Goal: Task Accomplishment & Management: Use online tool/utility

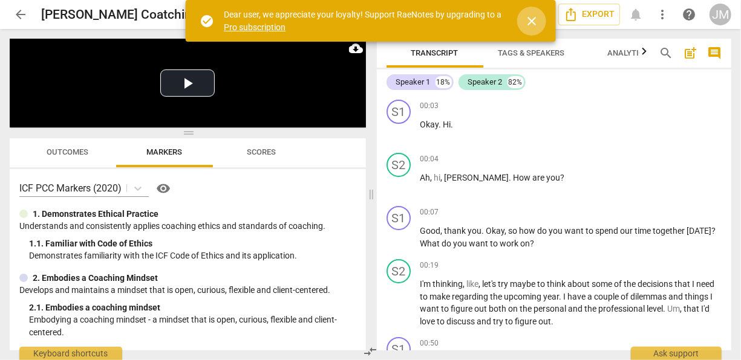
click at [532, 23] on span "close" at bounding box center [531, 21] width 15 height 15
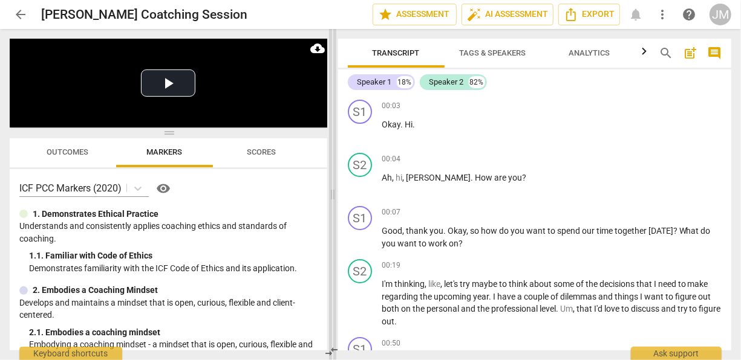
drag, startPoint x: 371, startPoint y: 195, endPoint x: 332, endPoint y: 193, distance: 38.8
click at [332, 193] on span at bounding box center [332, 194] width 7 height 331
click at [489, 51] on span "Tags & Speakers" at bounding box center [493, 52] width 67 height 9
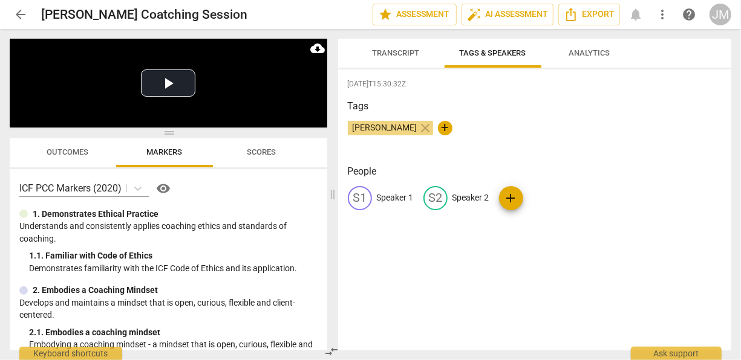
click at [401, 197] on p "Speaker 1" at bounding box center [395, 198] width 37 height 13
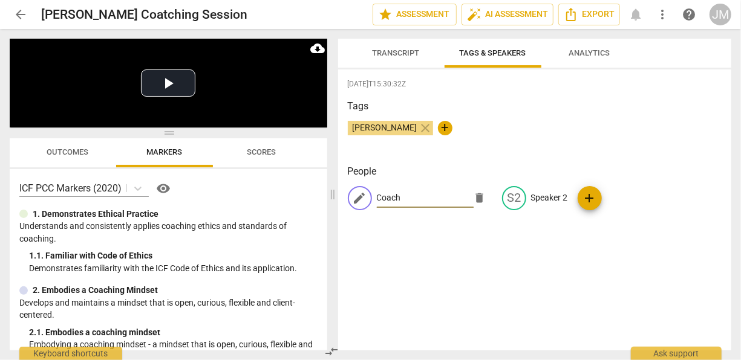
type input "Coach"
click at [517, 222] on div "People edit Coach delete S2 Speaker 2 add" at bounding box center [535, 196] width 374 height 65
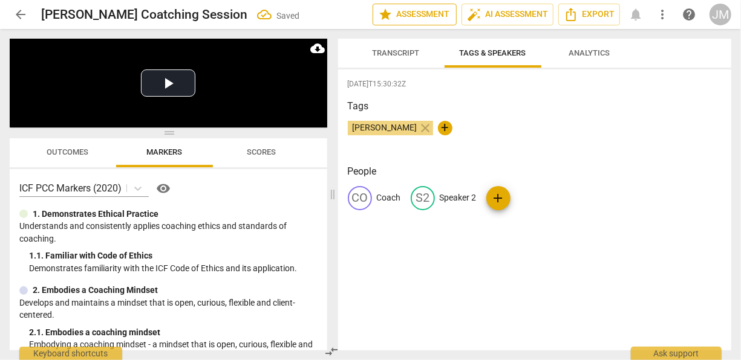
click at [409, 9] on span "star Assessment" at bounding box center [414, 14] width 73 height 15
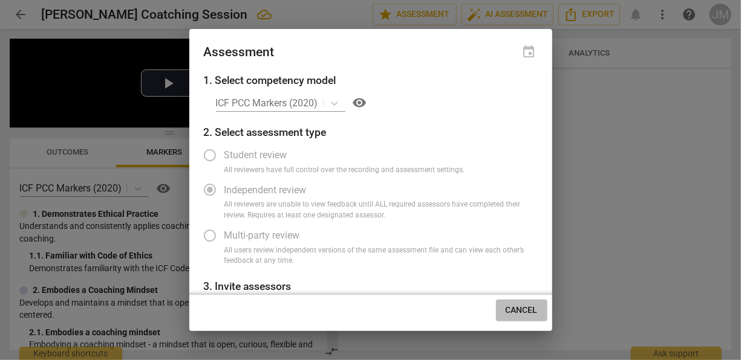
click at [526, 311] on span "Cancel" at bounding box center [522, 311] width 32 height 12
radio input "false"
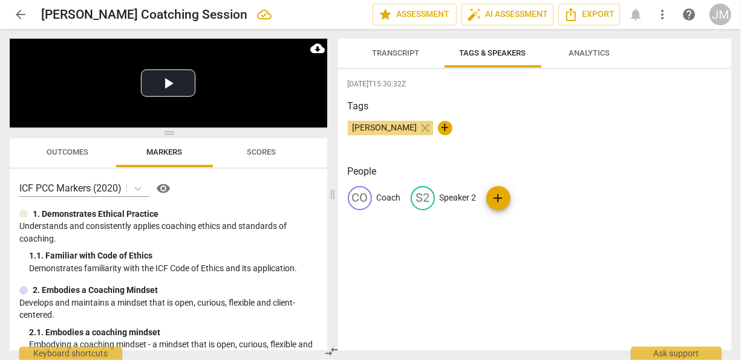
click at [542, 243] on div "[DATE]T15:30:32Z Tags [PERSON_NAME] close + People CO Coach S2 Speaker 2 add" at bounding box center [534, 210] width 393 height 281
click at [383, 52] on span "Transcript" at bounding box center [396, 52] width 47 height 9
